Goal: Navigation & Orientation: Find specific page/section

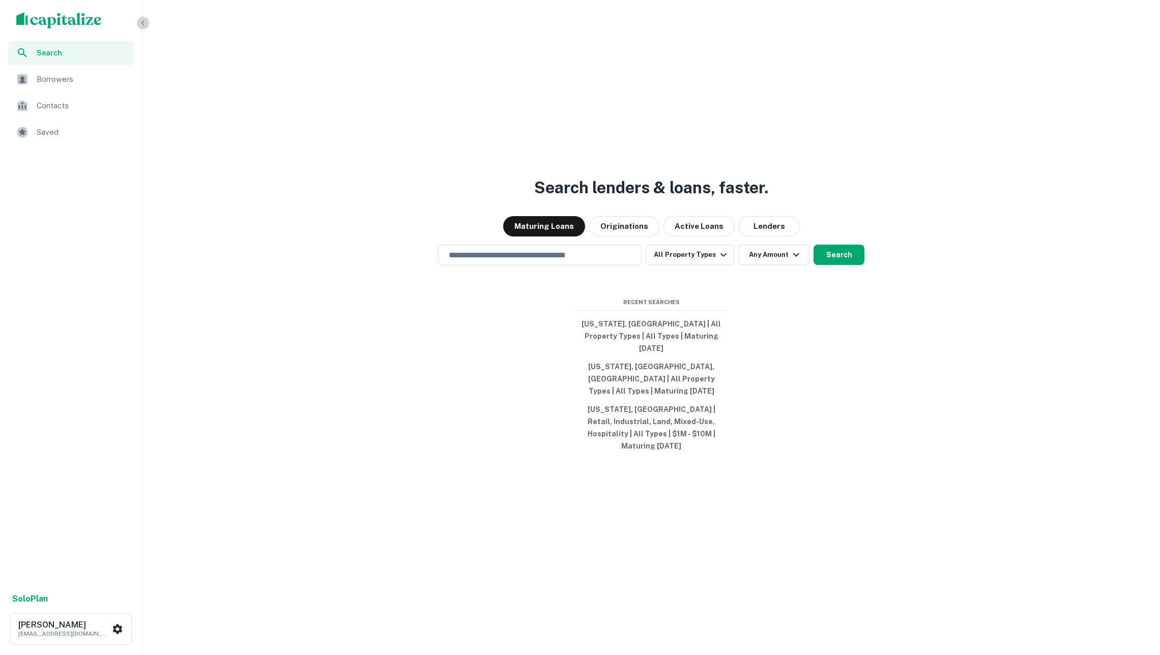
click at [139, 24] on icon "button" at bounding box center [143, 23] width 8 height 8
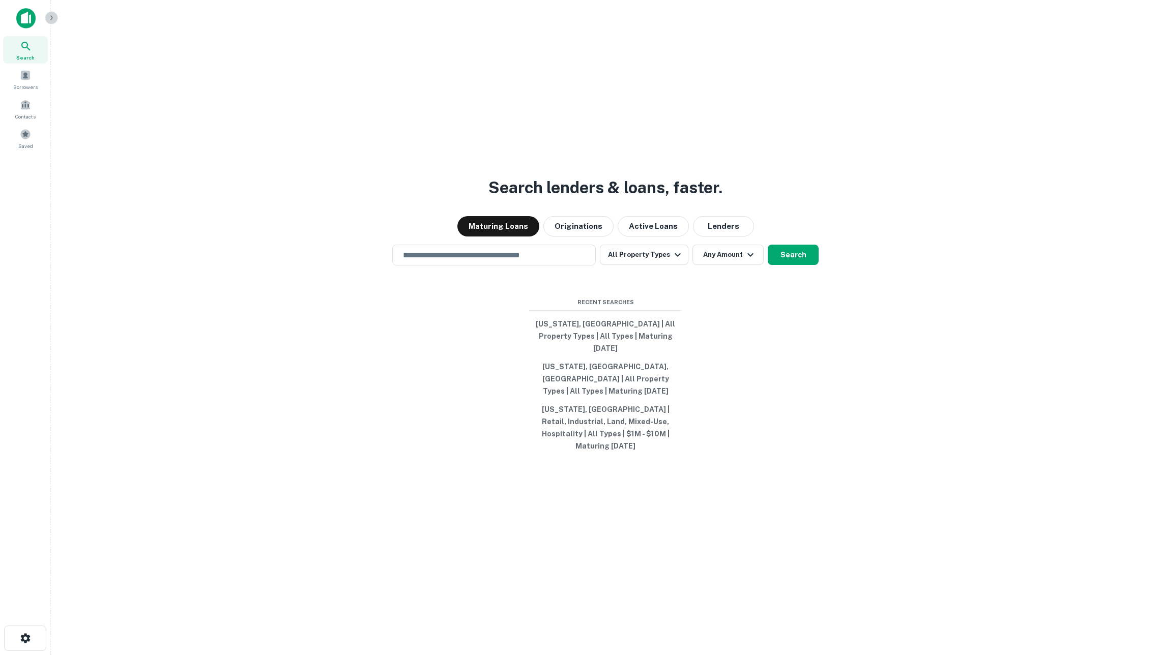
click at [52, 21] on icon "button" at bounding box center [51, 18] width 8 height 8
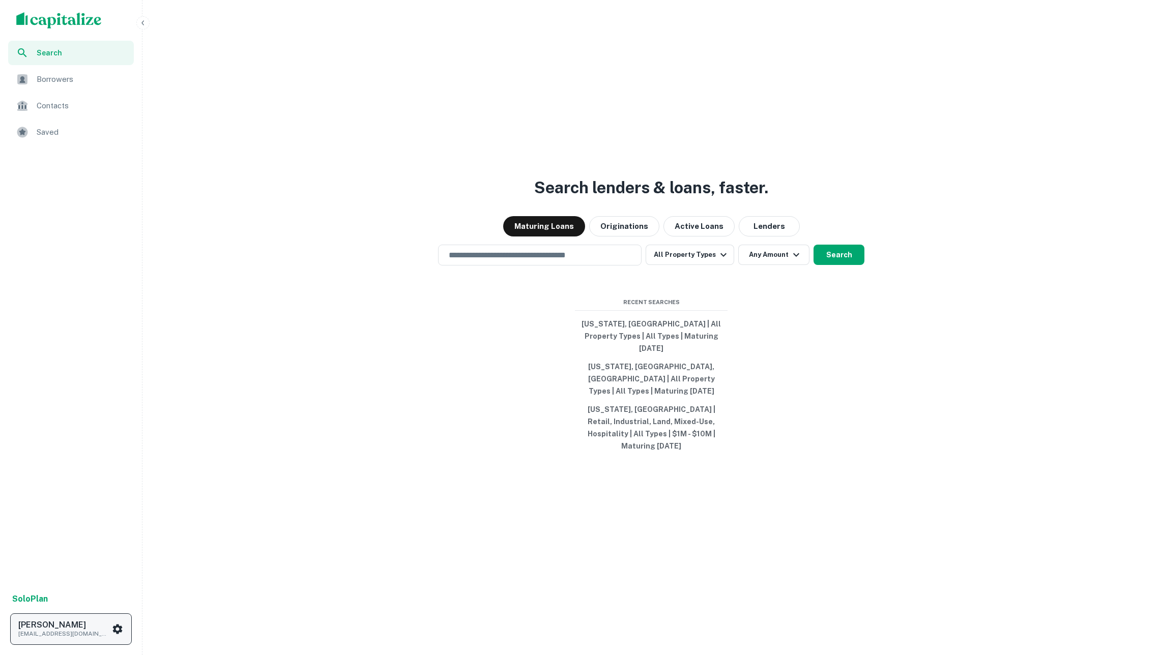
click at [97, 630] on p "[EMAIL_ADDRESS][DOMAIN_NAME]" at bounding box center [64, 633] width 92 height 9
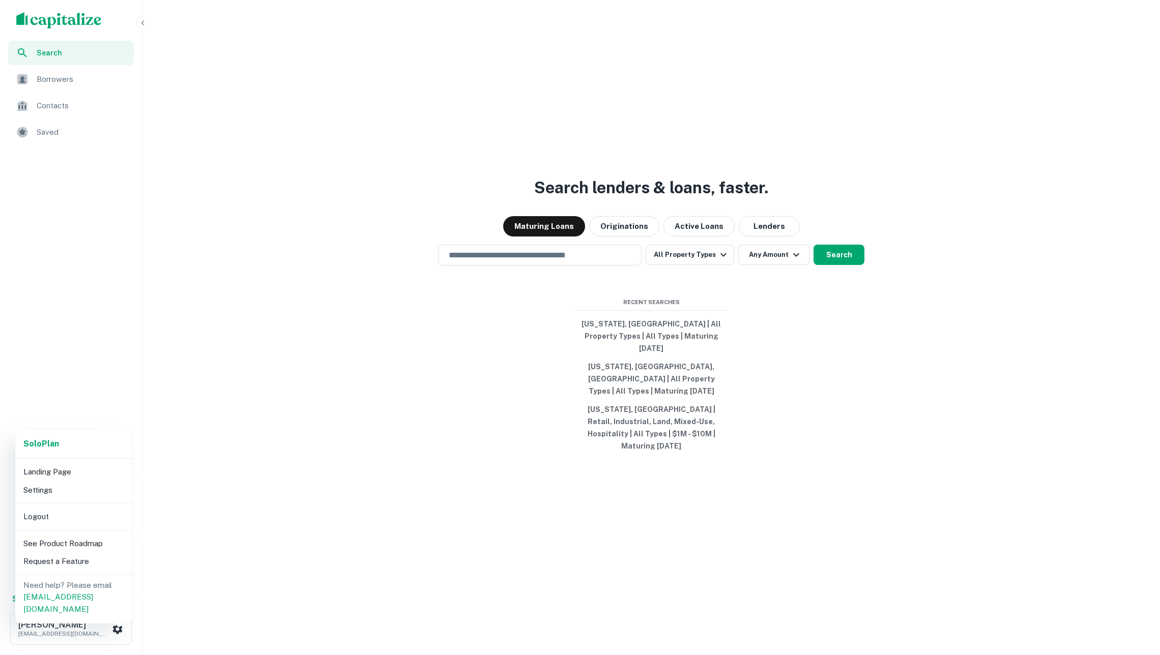
click at [72, 504] on div "Solo Plan Landing Page Settings Logout See Product Roadmap Request a Feature Ne…" at bounding box center [73, 527] width 117 height 194
click at [72, 511] on li "Logout" at bounding box center [73, 517] width 109 height 18
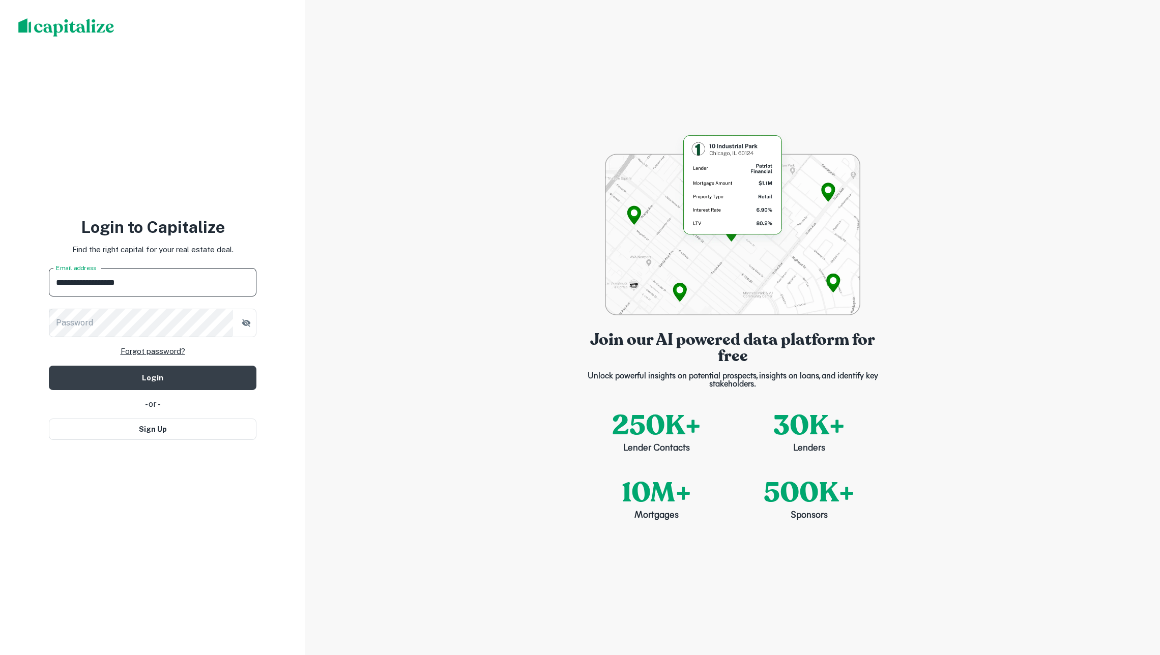
type input "**********"
click at [153, 377] on button "Login" at bounding box center [153, 378] width 208 height 24
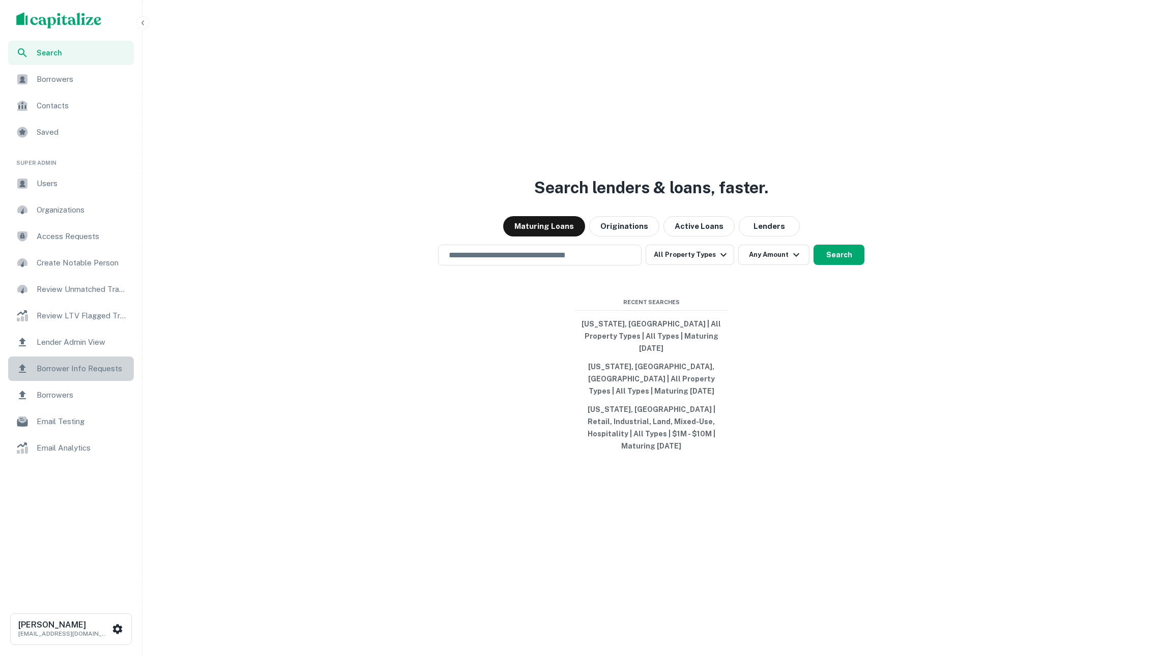
click at [94, 370] on span "Borrower Info Requests" at bounding box center [82, 369] width 91 height 12
